Goal: Task Accomplishment & Management: Complete application form

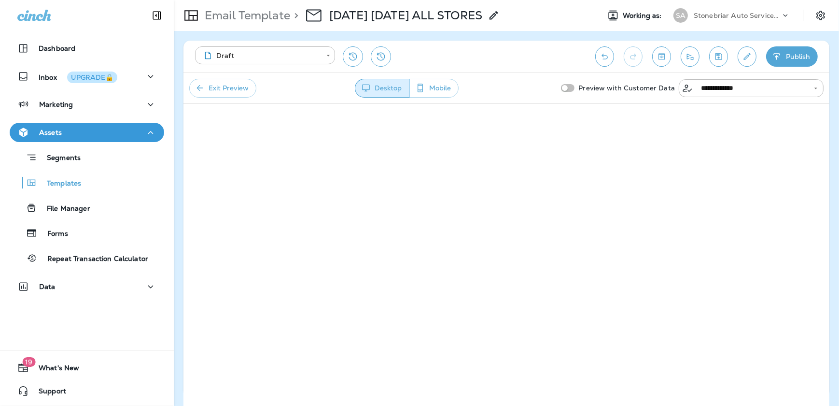
click at [775, 60] on icon "button" at bounding box center [777, 57] width 10 height 10
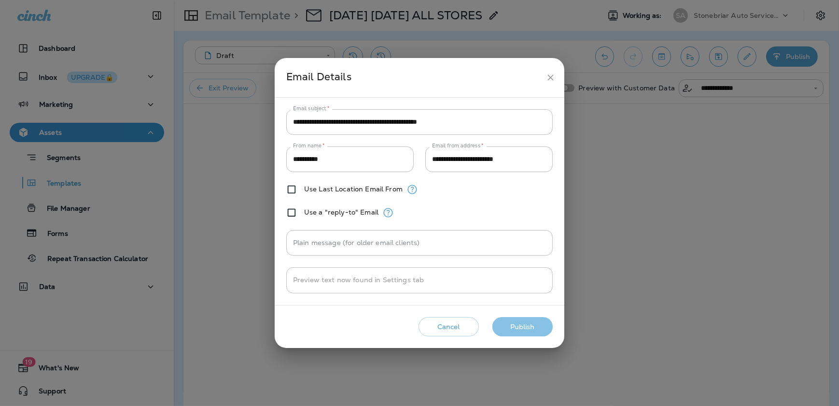
click at [521, 331] on button "Publish" at bounding box center [523, 327] width 60 height 20
click at [513, 328] on button "Publish" at bounding box center [523, 327] width 60 height 20
click at [549, 77] on icon "close" at bounding box center [551, 77] width 10 height 10
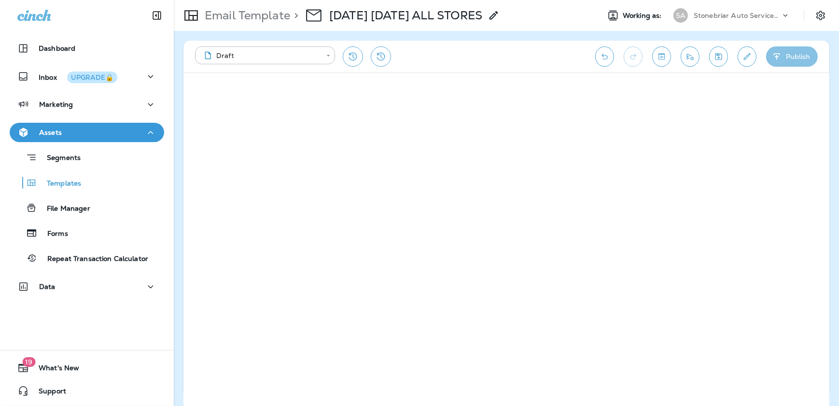
click at [789, 50] on button "Publish" at bounding box center [792, 56] width 52 height 20
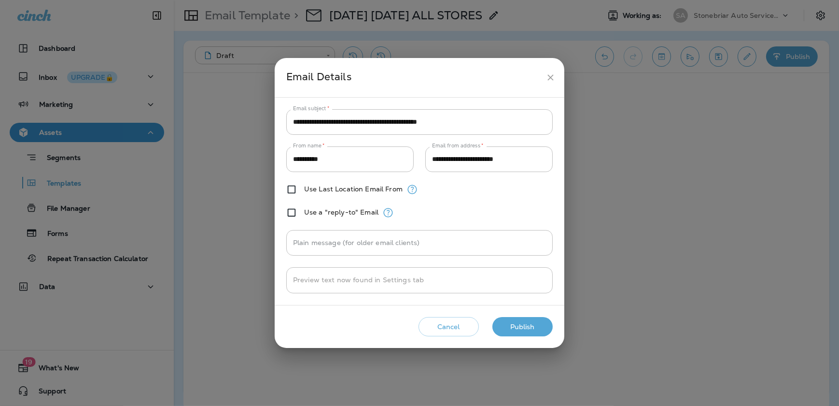
click at [512, 326] on button "Publish" at bounding box center [523, 327] width 60 height 20
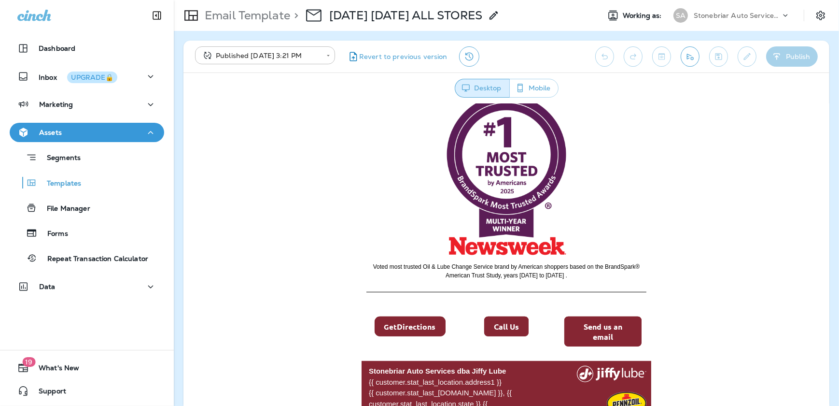
scroll to position [985, 0]
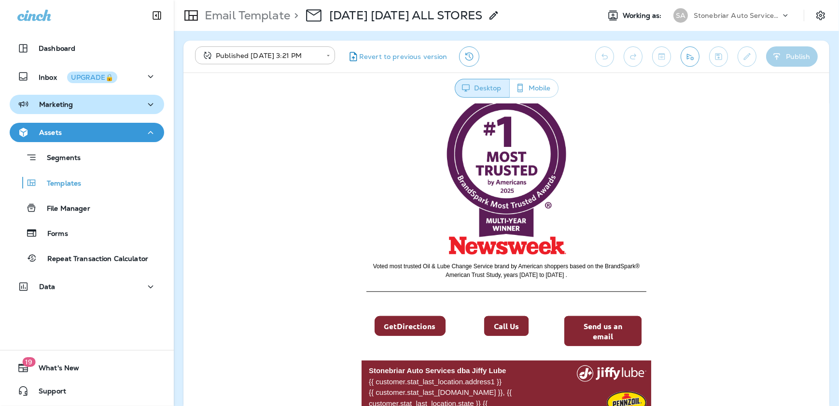
click at [74, 105] on div "Marketing" at bounding box center [86, 105] width 139 height 12
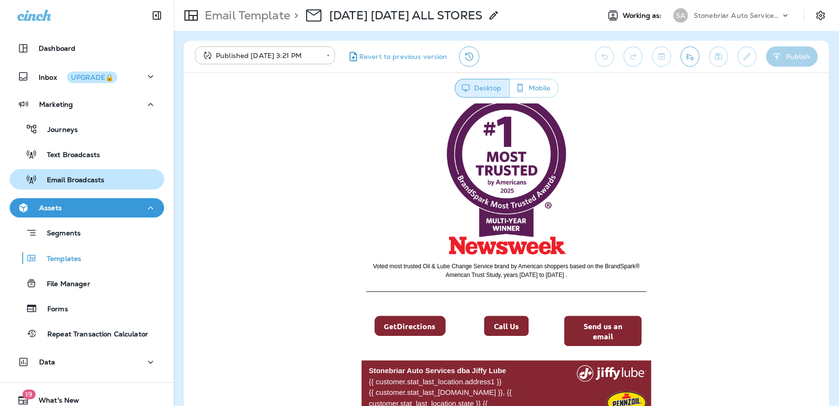
click at [73, 178] on p "Email Broadcasts" at bounding box center [70, 180] width 67 height 9
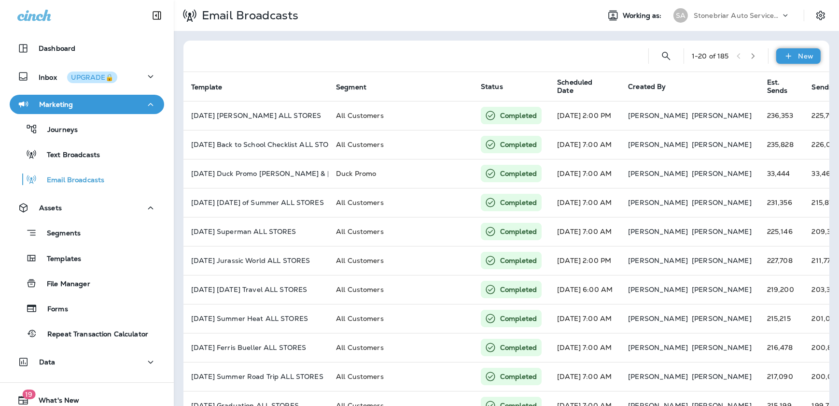
click at [799, 57] on p "New" at bounding box center [806, 56] width 15 height 8
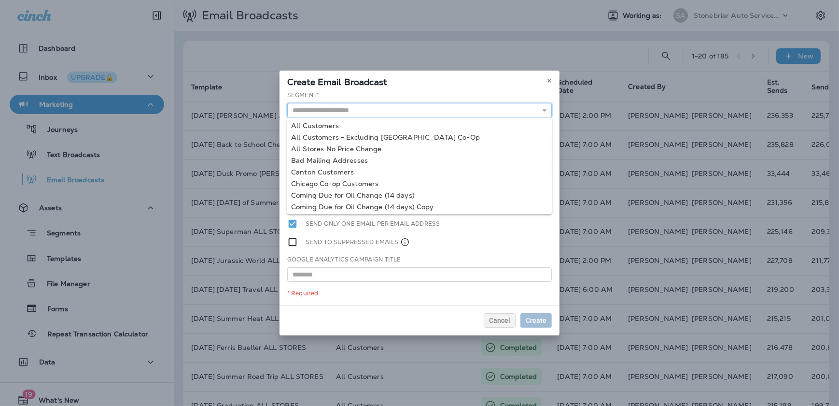
click at [360, 115] on input "text" at bounding box center [419, 110] width 265 height 14
type input "**********"
click at [364, 123] on div "**********" at bounding box center [420, 198] width 280 height 214
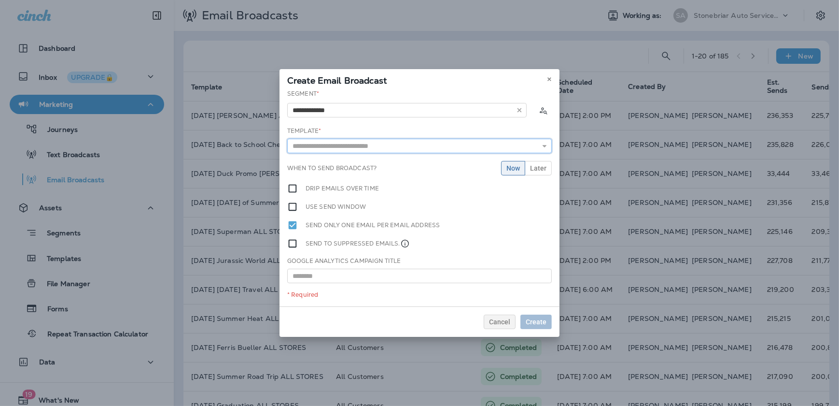
click at [376, 140] on input "text" at bounding box center [419, 146] width 265 height 14
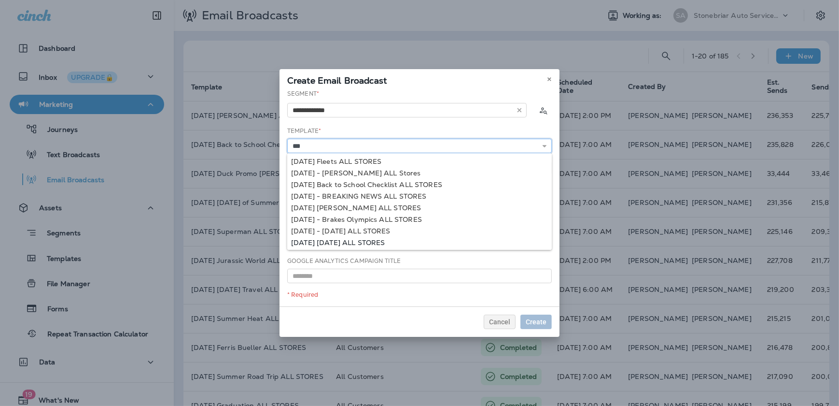
type input "**********"
click at [381, 243] on div "**********" at bounding box center [420, 197] width 280 height 217
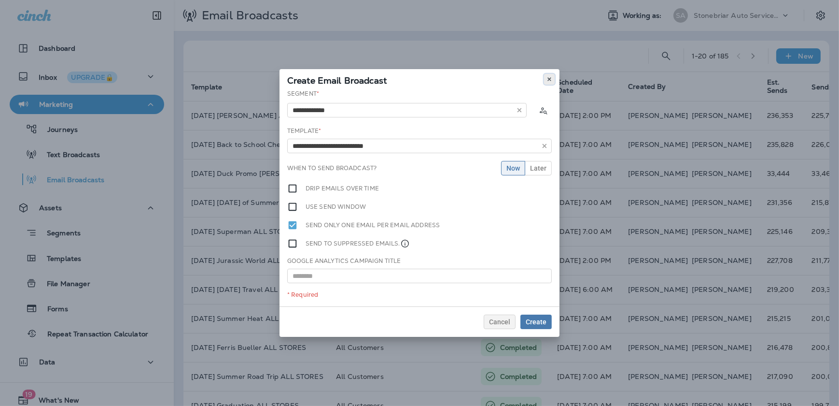
click at [550, 78] on icon at bounding box center [550, 79] width 6 height 6
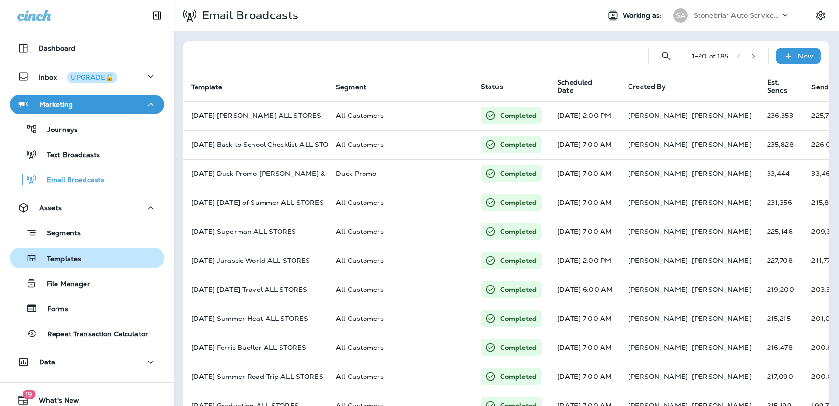
click at [67, 257] on p "Templates" at bounding box center [59, 258] width 44 height 9
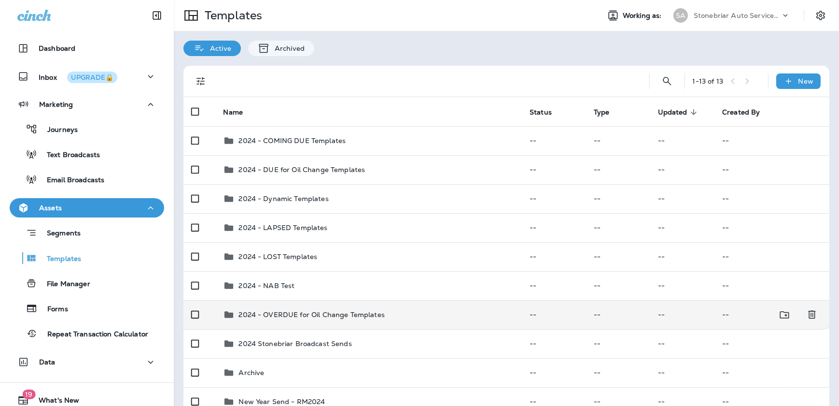
click at [288, 317] on p "2024 - OVERDUE for Oil Change Templates" at bounding box center [312, 314] width 146 height 8
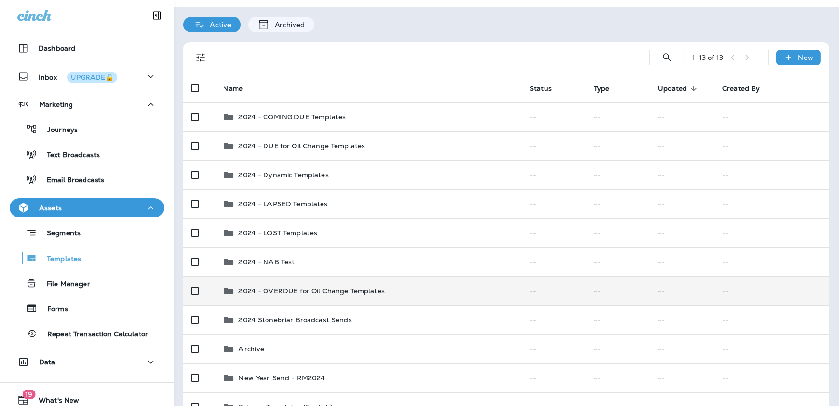
scroll to position [43, 0]
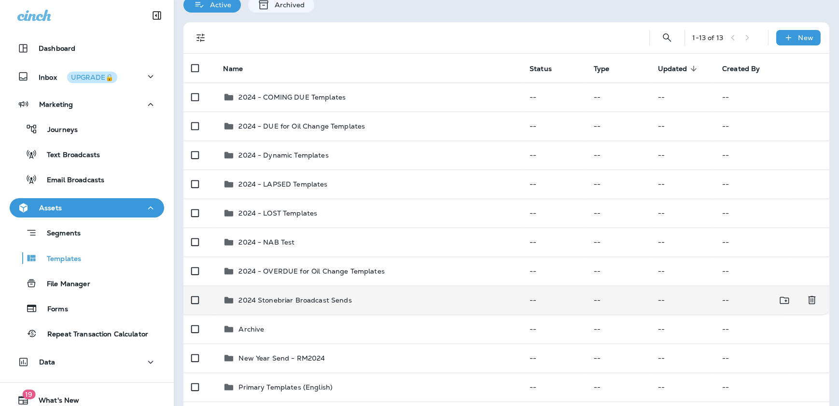
click at [277, 296] on p "2024 Stonebriar Broadcast Sends" at bounding box center [295, 300] width 113 height 8
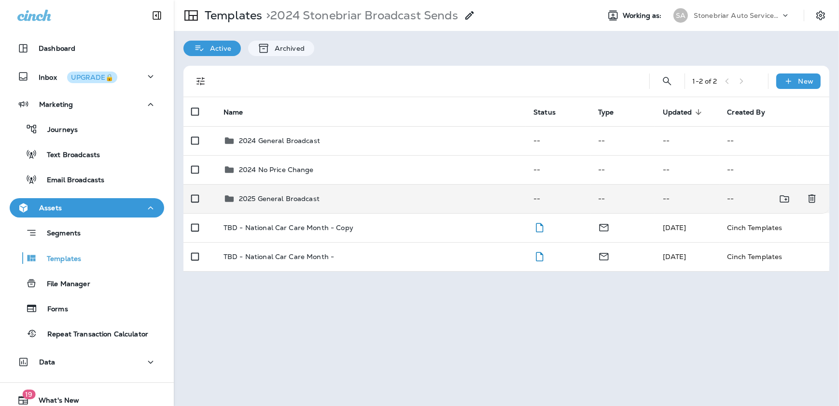
click at [285, 191] on td "2025 General Broadcast" at bounding box center [371, 198] width 310 height 29
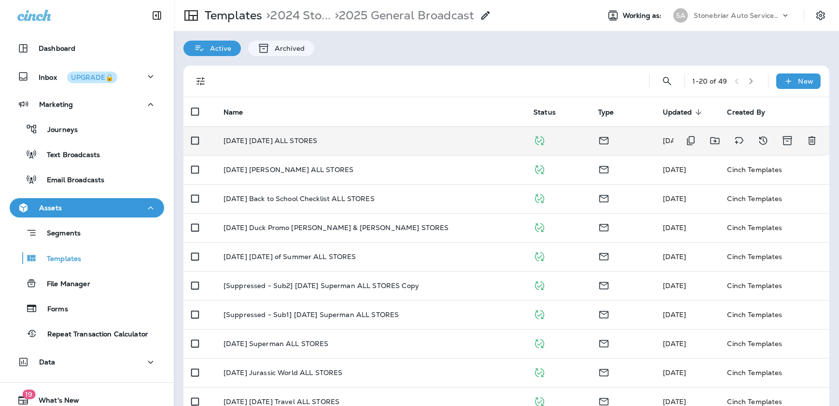
click at [433, 137] on div "[DATE] [DATE] ALL STORES" at bounding box center [371, 141] width 295 height 8
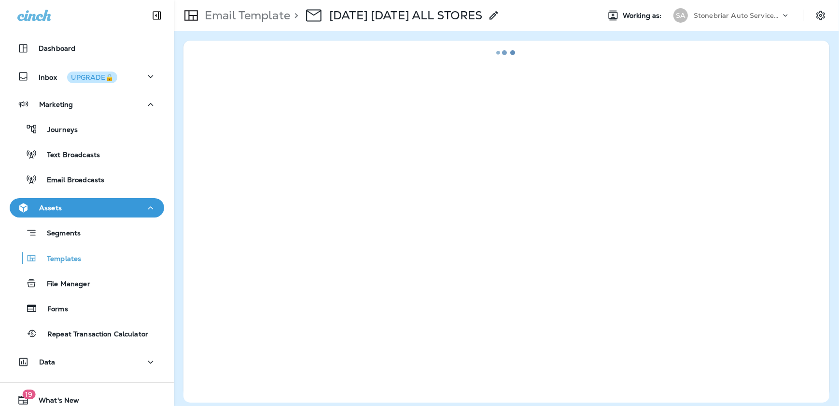
click at [500, 15] on icon at bounding box center [494, 16] width 12 height 12
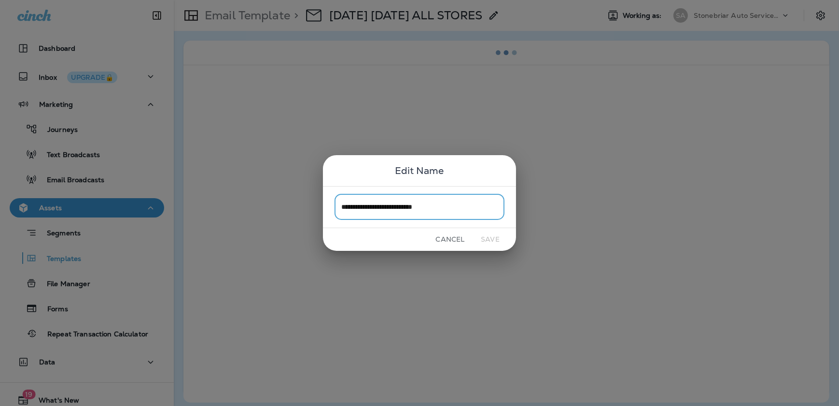
drag, startPoint x: 464, startPoint y: 206, endPoint x: 433, endPoint y: 209, distance: 31.0
click at [463, 206] on input "**********" at bounding box center [420, 207] width 170 height 26
click at [406, 205] on input "**********" at bounding box center [420, 207] width 170 height 26
type input "**********"
click at [498, 239] on button "Save" at bounding box center [490, 239] width 36 height 15
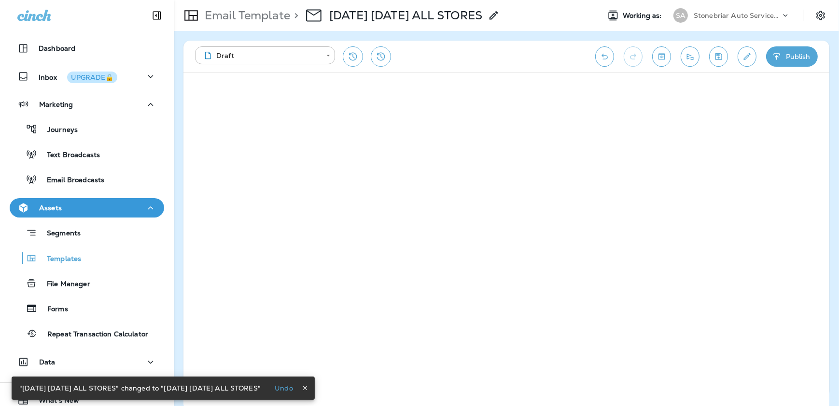
click at [796, 62] on button "Publish" at bounding box center [792, 56] width 52 height 20
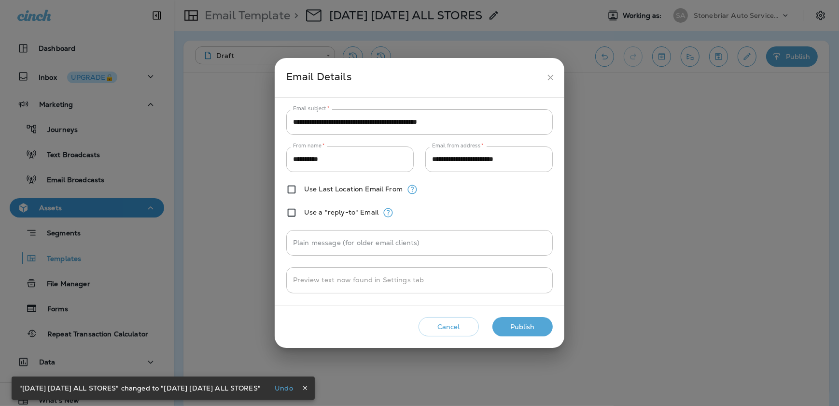
click at [520, 330] on button "Publish" at bounding box center [523, 327] width 60 height 20
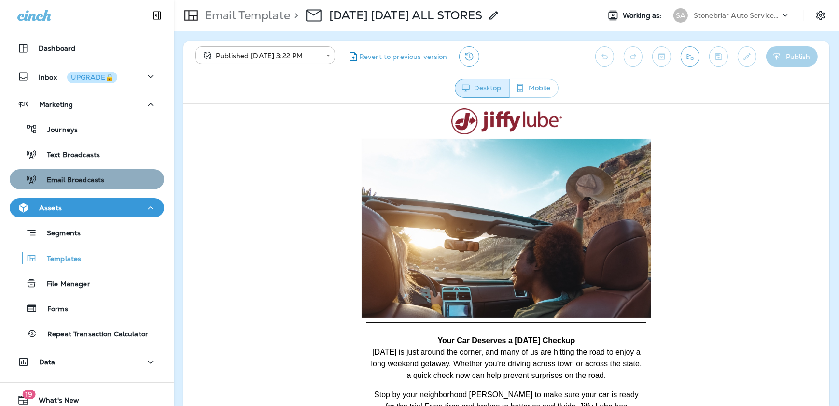
click at [88, 182] on p "Email Broadcasts" at bounding box center [70, 180] width 67 height 9
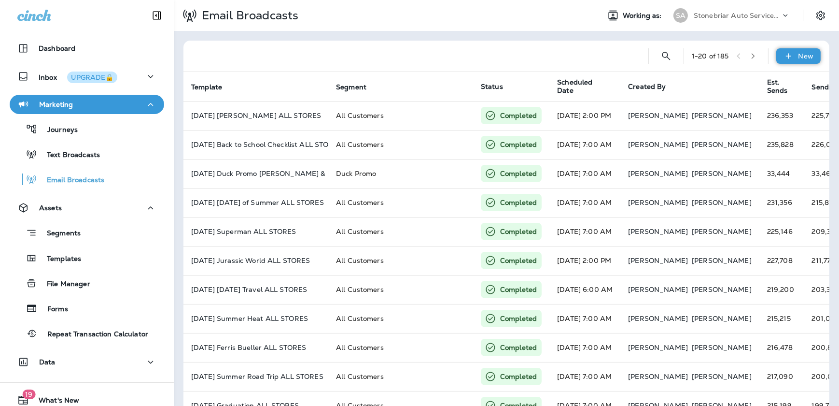
click at [789, 55] on div "New" at bounding box center [798, 55] width 44 height 15
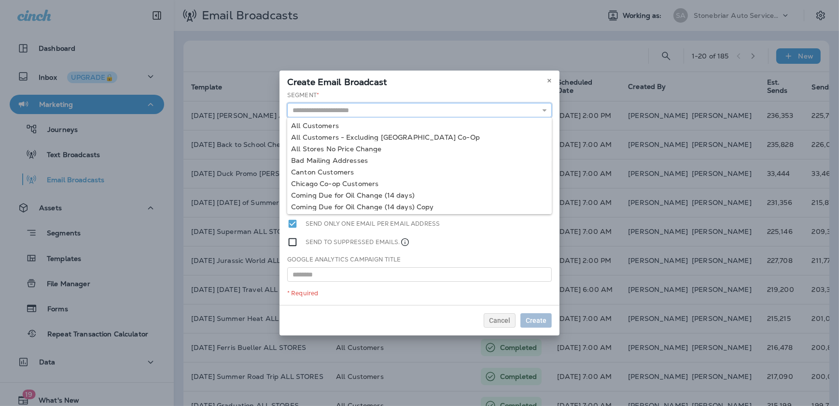
click at [398, 116] on input "text" at bounding box center [419, 110] width 265 height 14
type input "**********"
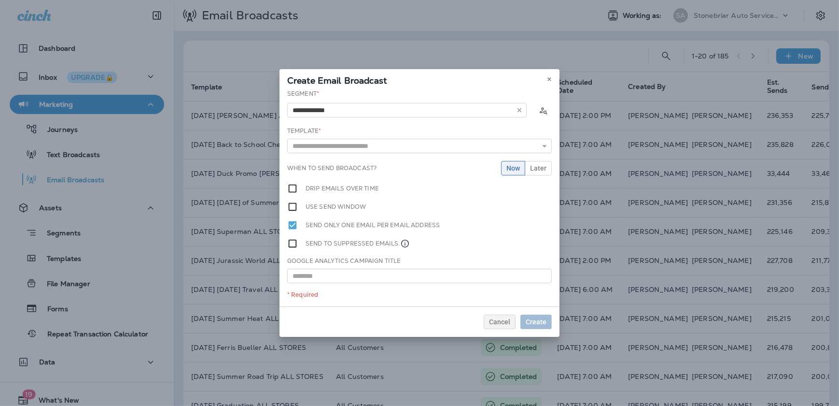
click at [369, 126] on div "**********" at bounding box center [420, 197] width 280 height 217
click at [366, 142] on input "text" at bounding box center [419, 146] width 265 height 14
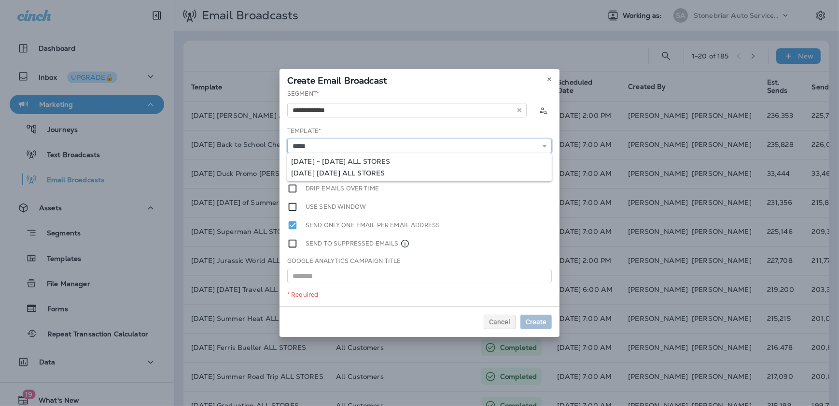
type input "**********"
click at [401, 172] on div "**********" at bounding box center [420, 197] width 280 height 217
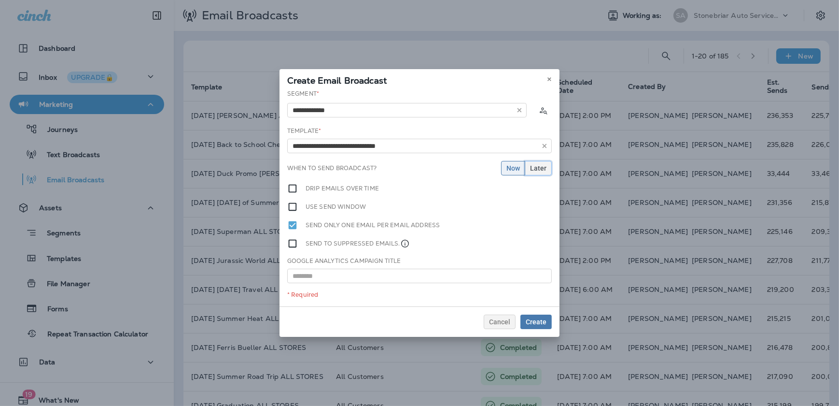
click at [530, 171] on button "Later" at bounding box center [538, 168] width 27 height 14
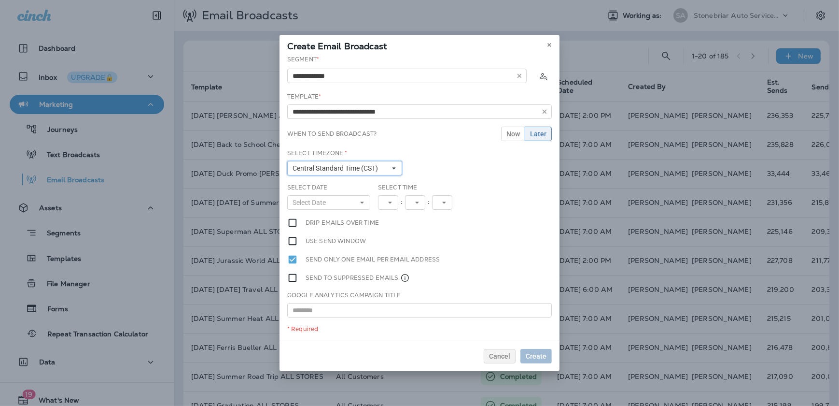
click at [351, 166] on span "Central Standard Time (CST)" at bounding box center [337, 168] width 89 height 8
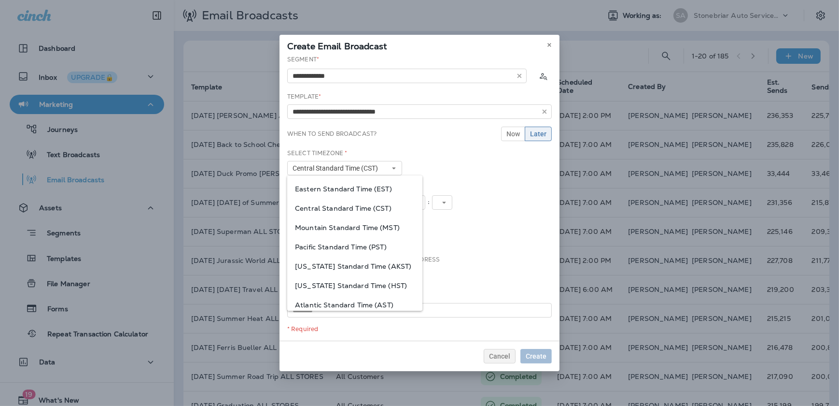
click at [353, 200] on div "Central Standard Time (CST)" at bounding box center [354, 207] width 135 height 19
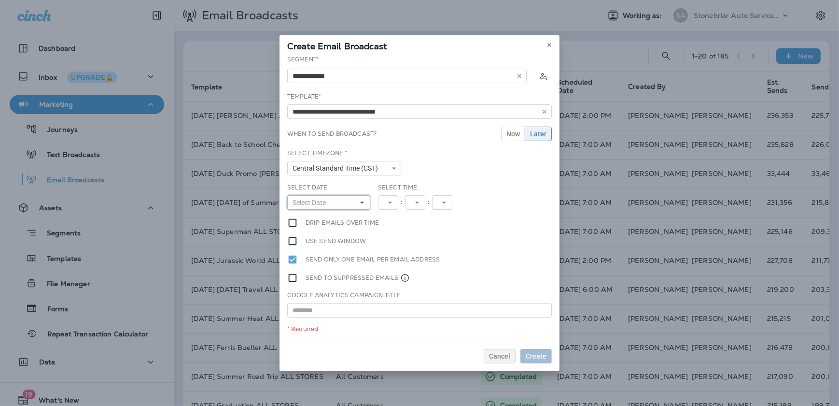
click at [345, 202] on button "Select Date" at bounding box center [328, 202] width 83 height 14
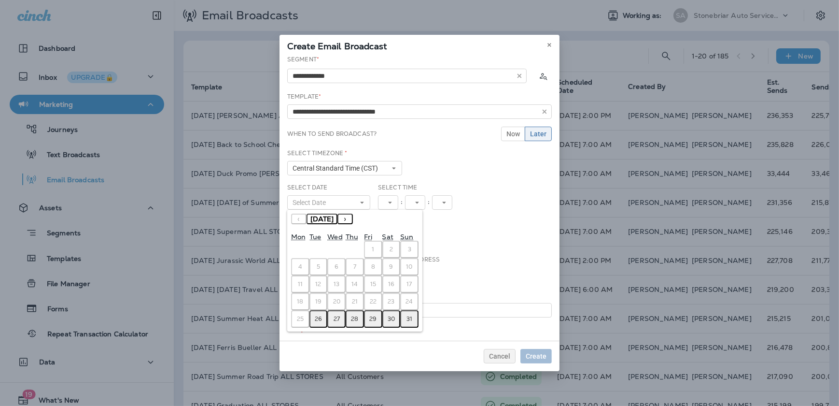
click at [335, 316] on abbr "27" at bounding box center [337, 319] width 6 height 8
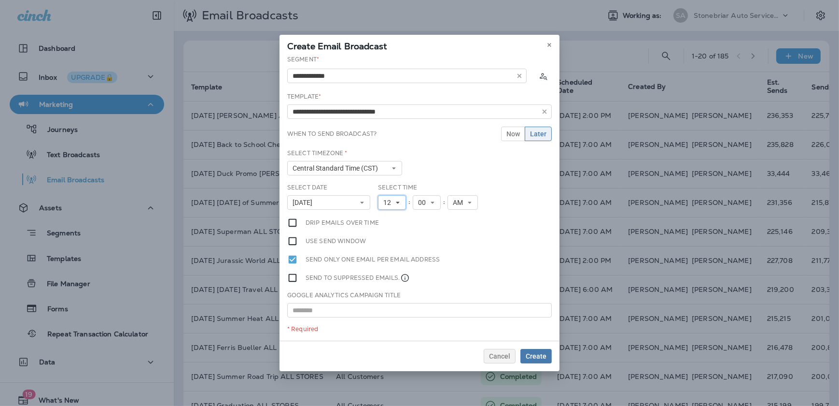
click at [384, 200] on span "12" at bounding box center [389, 202] width 12 height 8
click at [392, 284] on link "7" at bounding box center [392, 288] width 28 height 12
click at [309, 222] on label "Drip emails over time" at bounding box center [342, 222] width 73 height 11
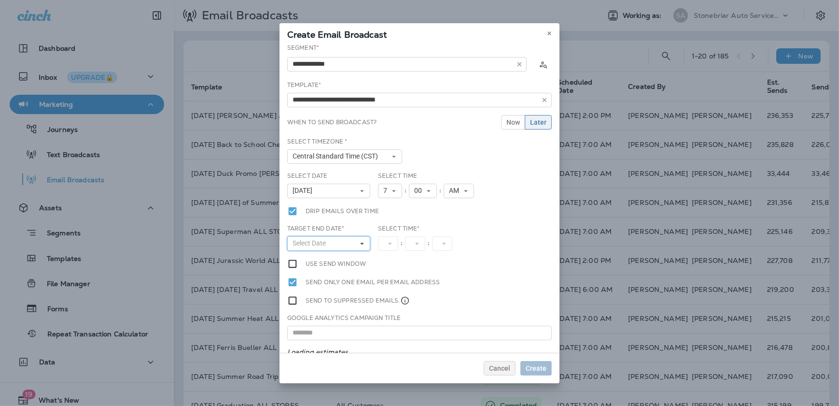
click at [320, 241] on span "Select Date" at bounding box center [311, 243] width 37 height 8
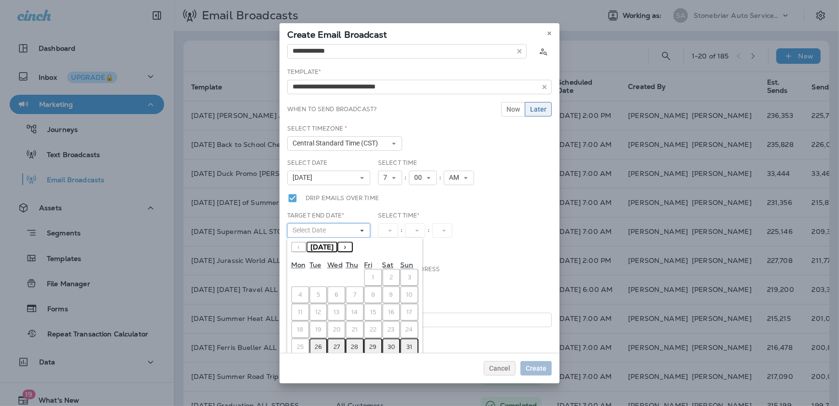
scroll to position [20, 0]
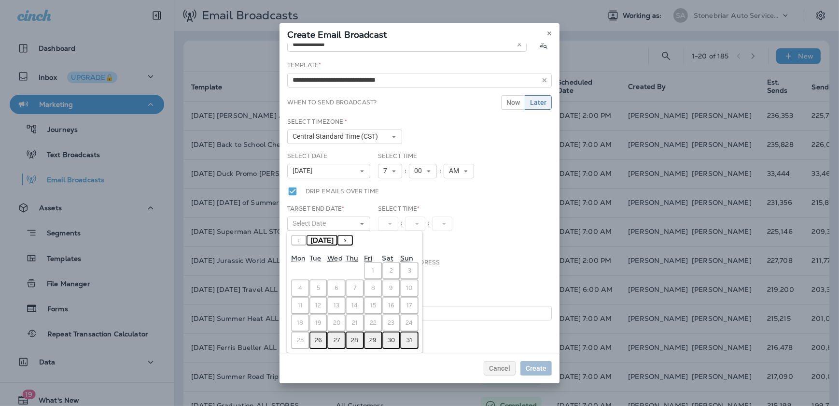
click at [339, 336] on abbr "27" at bounding box center [337, 340] width 6 height 8
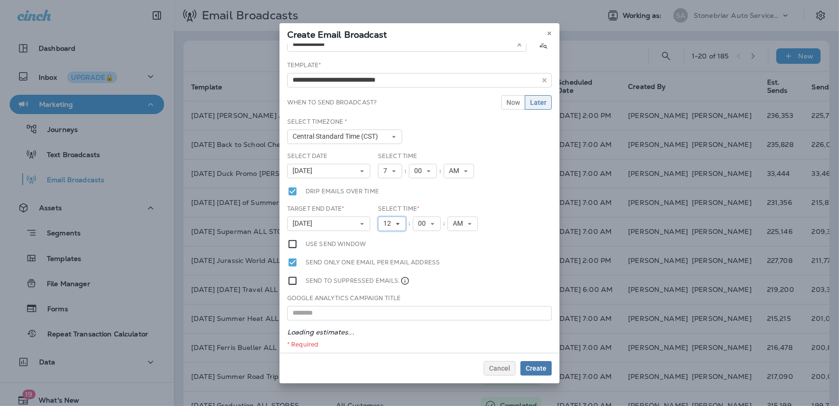
click at [394, 224] on button "12" at bounding box center [392, 223] width 28 height 14
click at [381, 303] on link "7" at bounding box center [392, 309] width 28 height 12
click at [453, 223] on span "AM" at bounding box center [456, 223] width 14 height 8
click at [455, 251] on link "PM" at bounding box center [459, 251] width 30 height 12
click at [448, 260] on div "Send only one email per email address" at bounding box center [419, 262] width 265 height 11
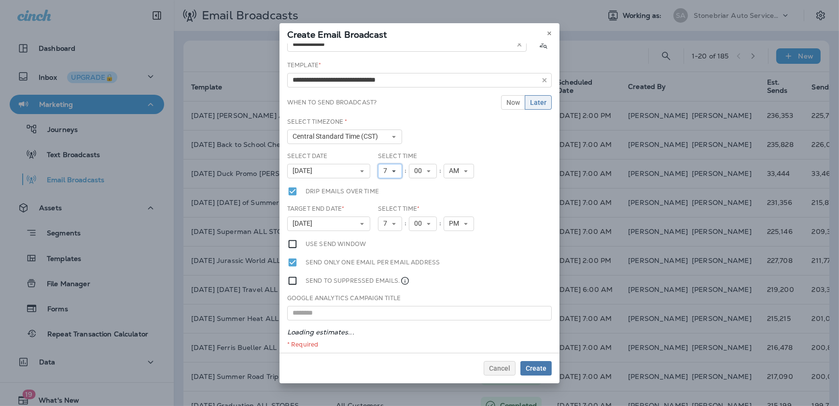
click at [386, 169] on span "7" at bounding box center [387, 171] width 8 height 8
click at [386, 239] on link "6" at bounding box center [390, 245] width 24 height 12
click at [395, 216] on button "7" at bounding box center [390, 223] width 24 height 14
click at [383, 352] on link "12" at bounding box center [390, 358] width 24 height 12
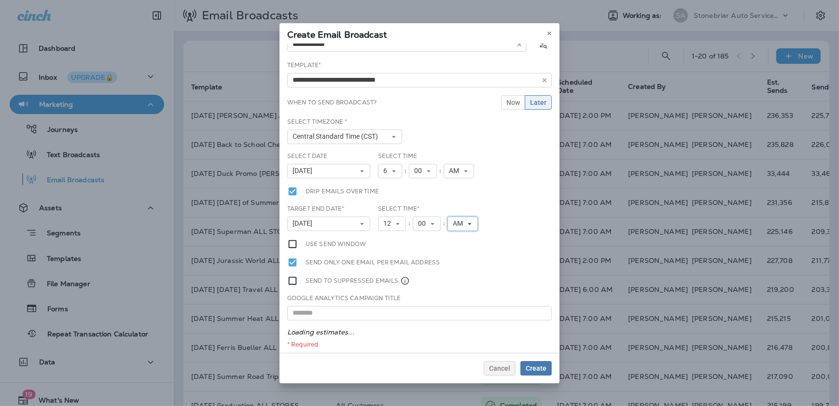
click at [458, 223] on span "AM" at bounding box center [460, 223] width 14 height 8
click at [459, 245] on link "PM" at bounding box center [463, 251] width 30 height 12
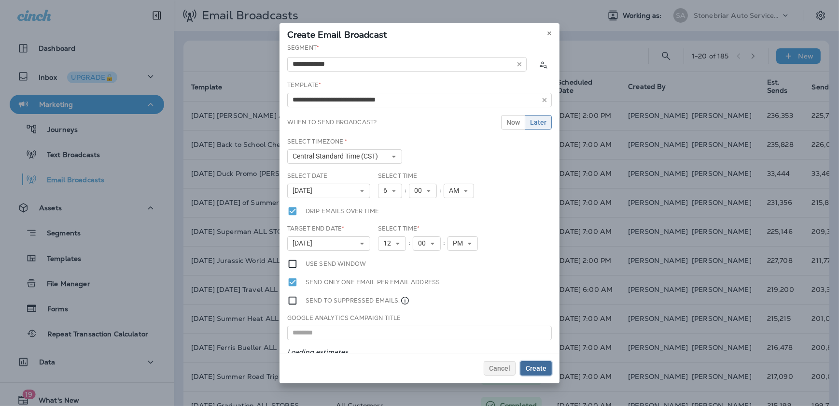
click at [534, 366] on span "Create" at bounding box center [536, 368] width 21 height 7
